Goal: Find specific page/section

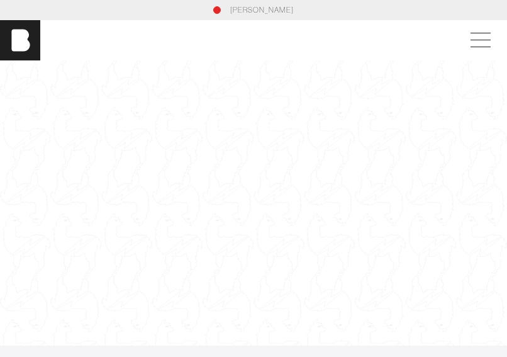
click at [301, 135] on div at bounding box center [253, 202] width 507 height 285
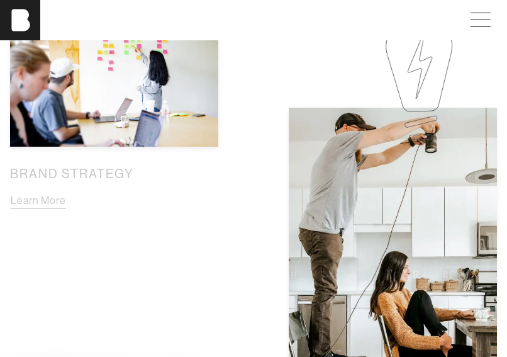
scroll to position [715, 0]
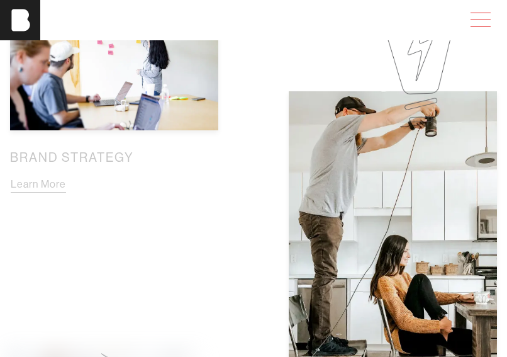
click at [487, 19] on span at bounding box center [480, 19] width 20 height 1
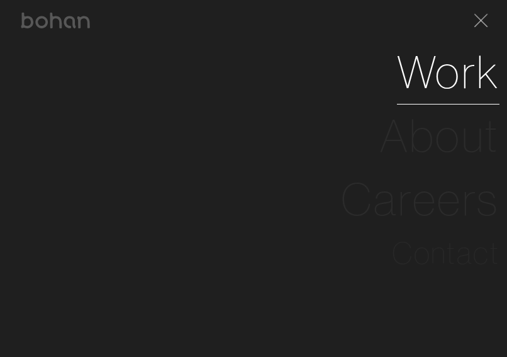
click at [466, 65] on link "Work" at bounding box center [448, 72] width 103 height 64
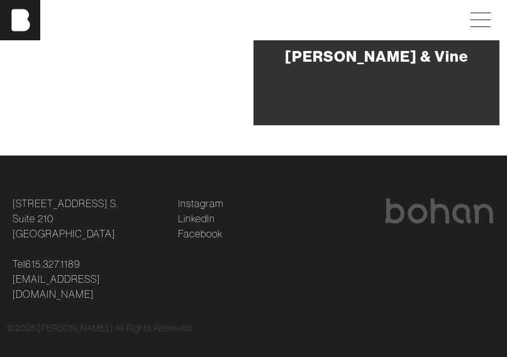
scroll to position [1377, 0]
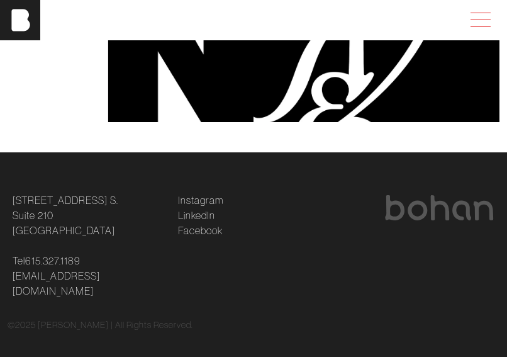
click at [476, 22] on span at bounding box center [478, 20] width 29 height 23
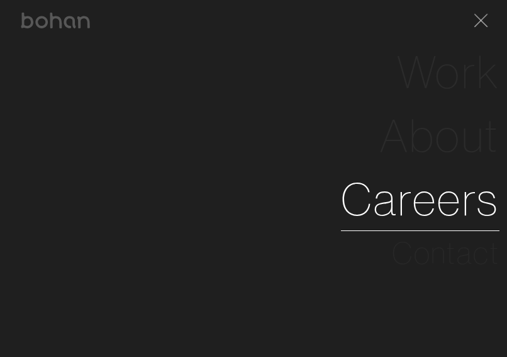
click at [420, 198] on link "Careers" at bounding box center [420, 199] width 159 height 64
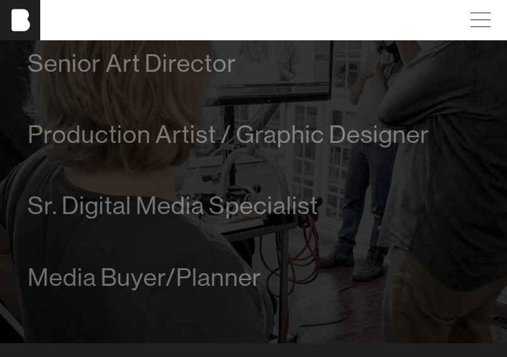
scroll to position [671, 0]
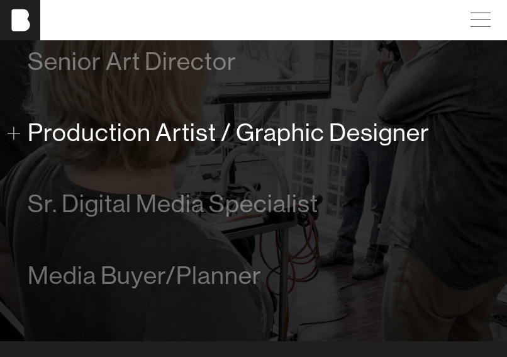
click at [389, 136] on span "Production Artist / Graphic Designer" at bounding box center [229, 132] width 402 height 28
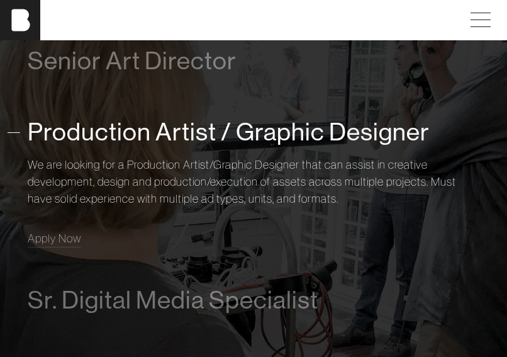
scroll to position [713, 0]
